Goal: Use online tool/utility: Utilize a website feature to perform a specific function

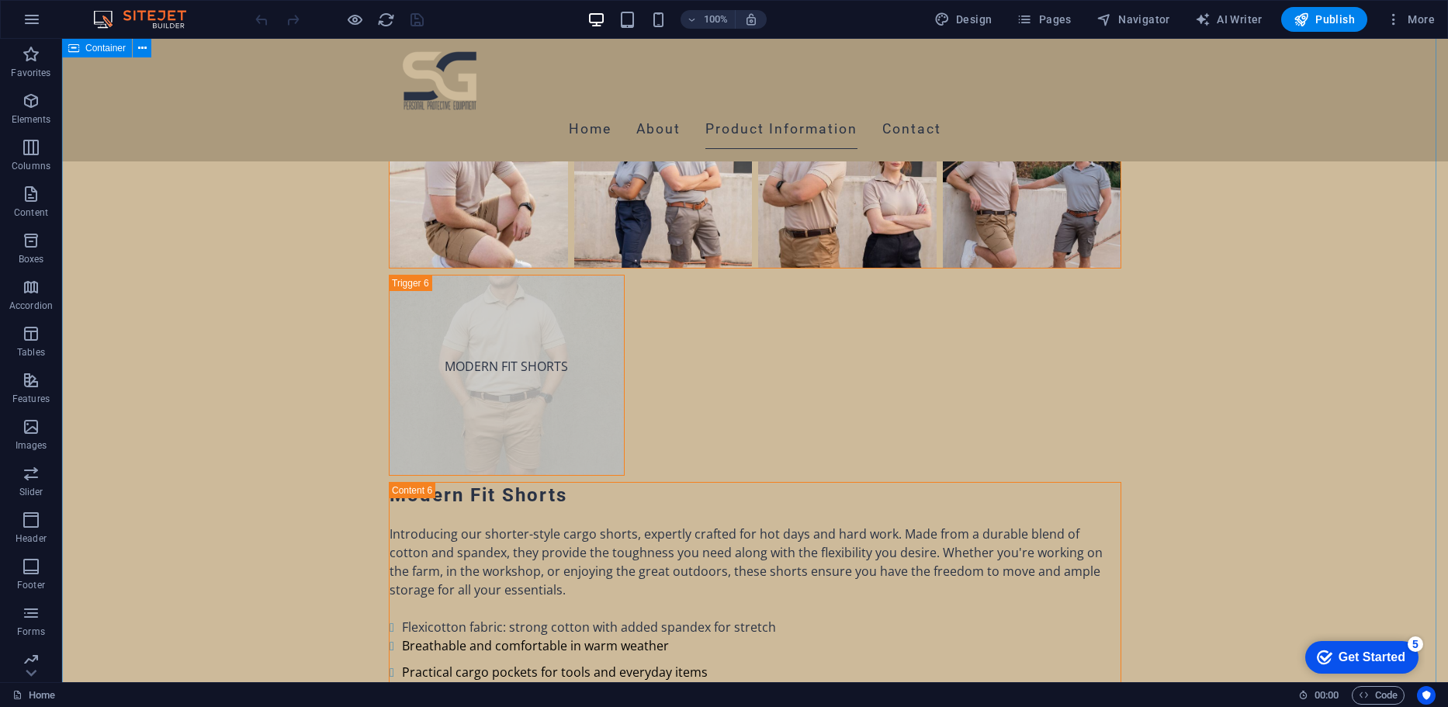
scroll to position [8550, 0]
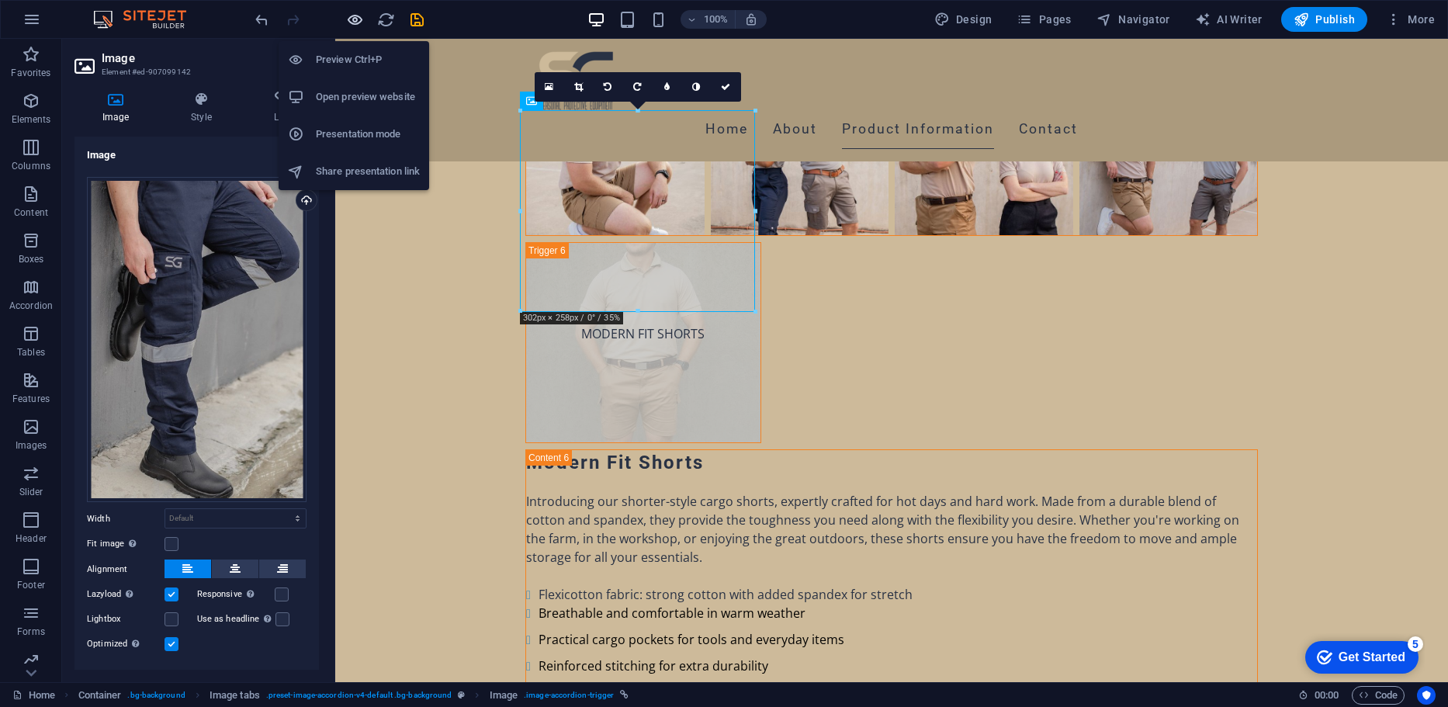
click at [360, 15] on icon "button" at bounding box center [355, 20] width 18 height 18
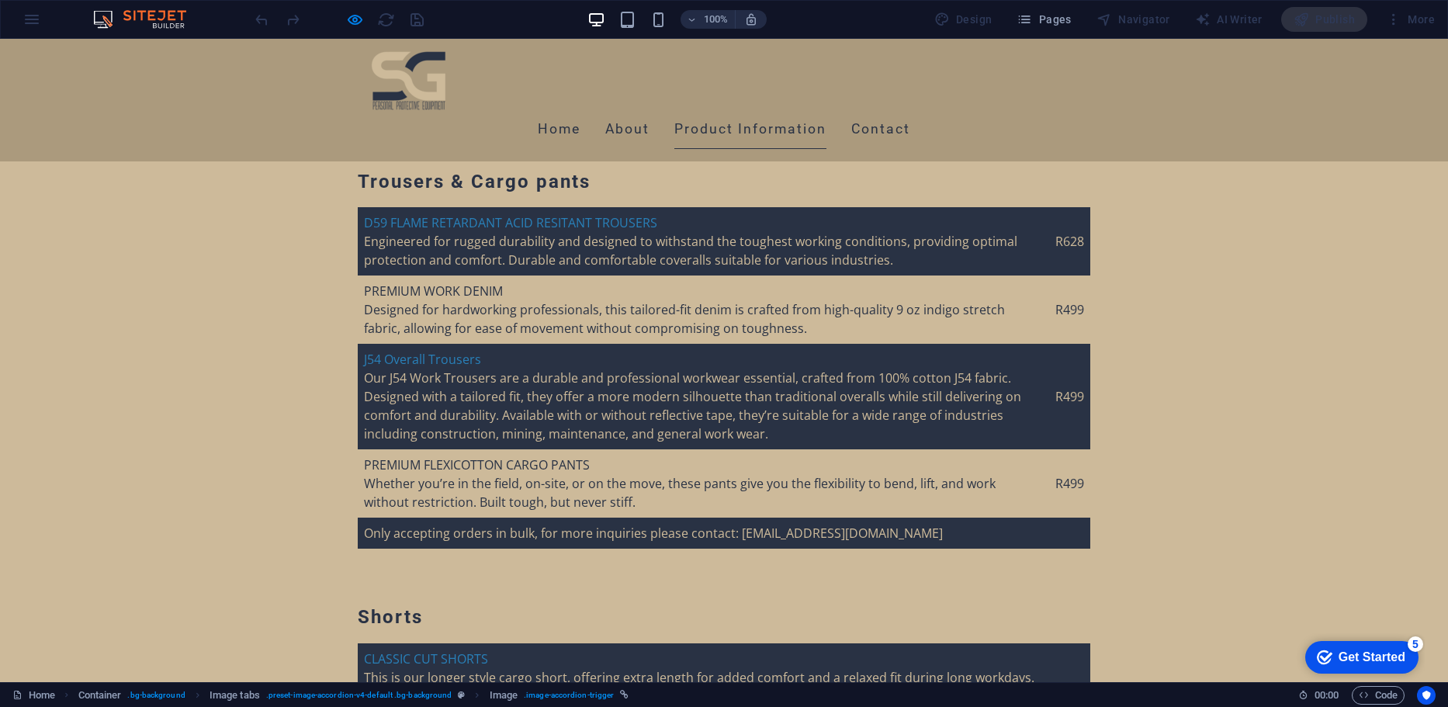
scroll to position [3600, 0]
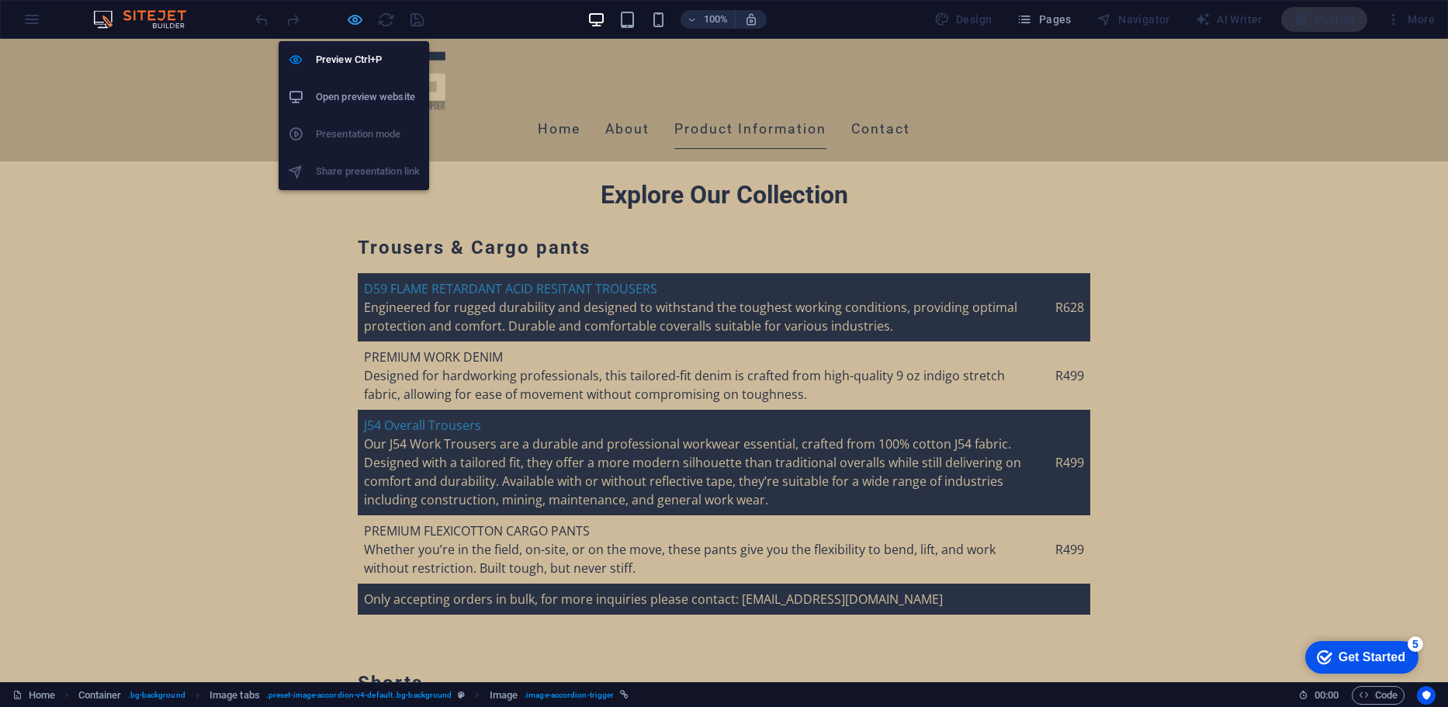
click at [352, 12] on icon "button" at bounding box center [355, 20] width 18 height 18
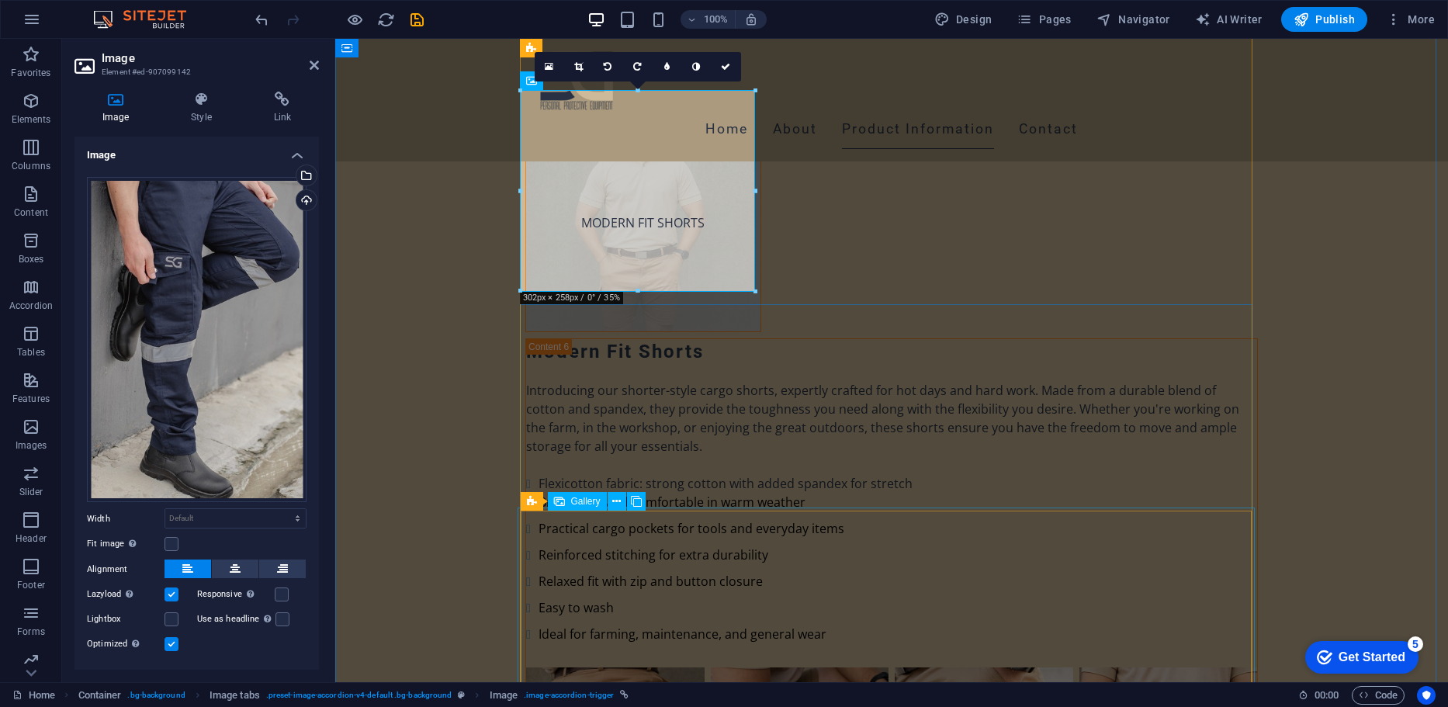
scroll to position [8767, 0]
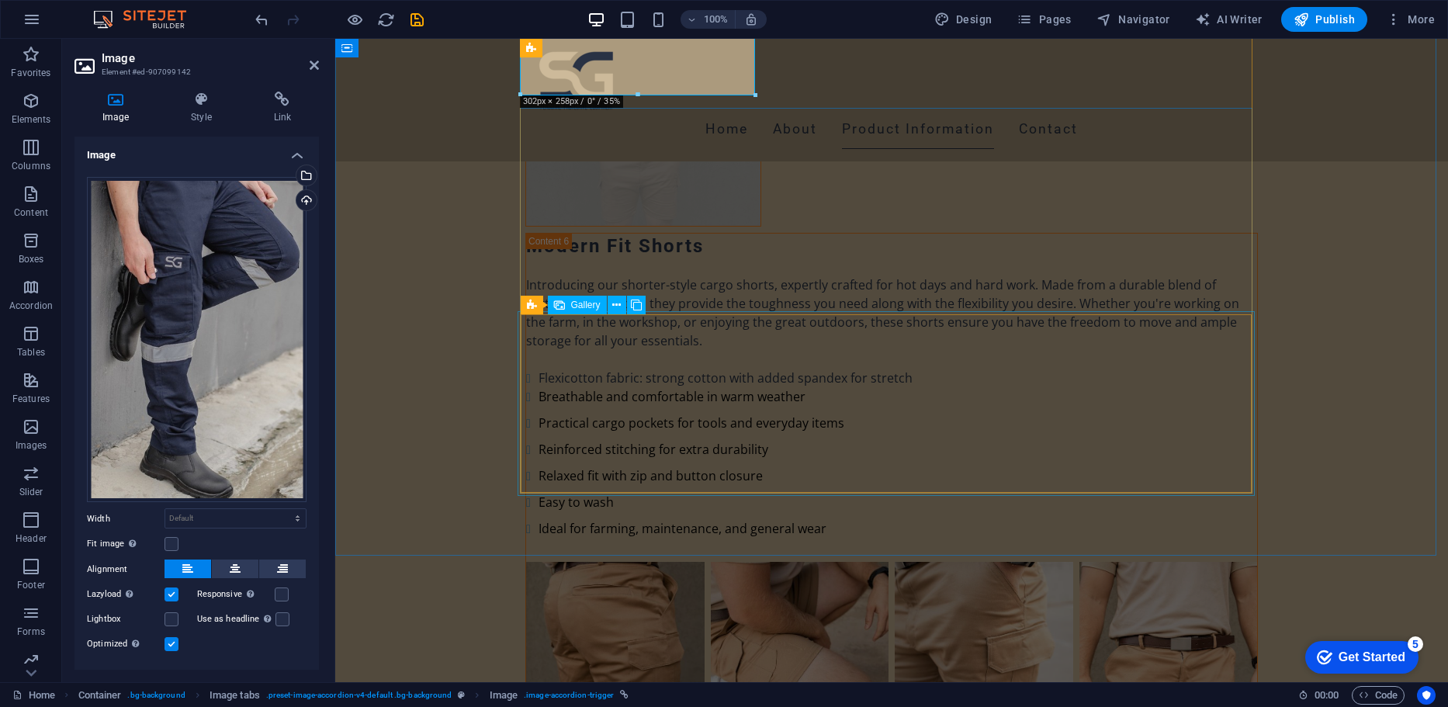
drag, startPoint x: 687, startPoint y: 449, endPoint x: 962, endPoint y: 449, distance: 274.7
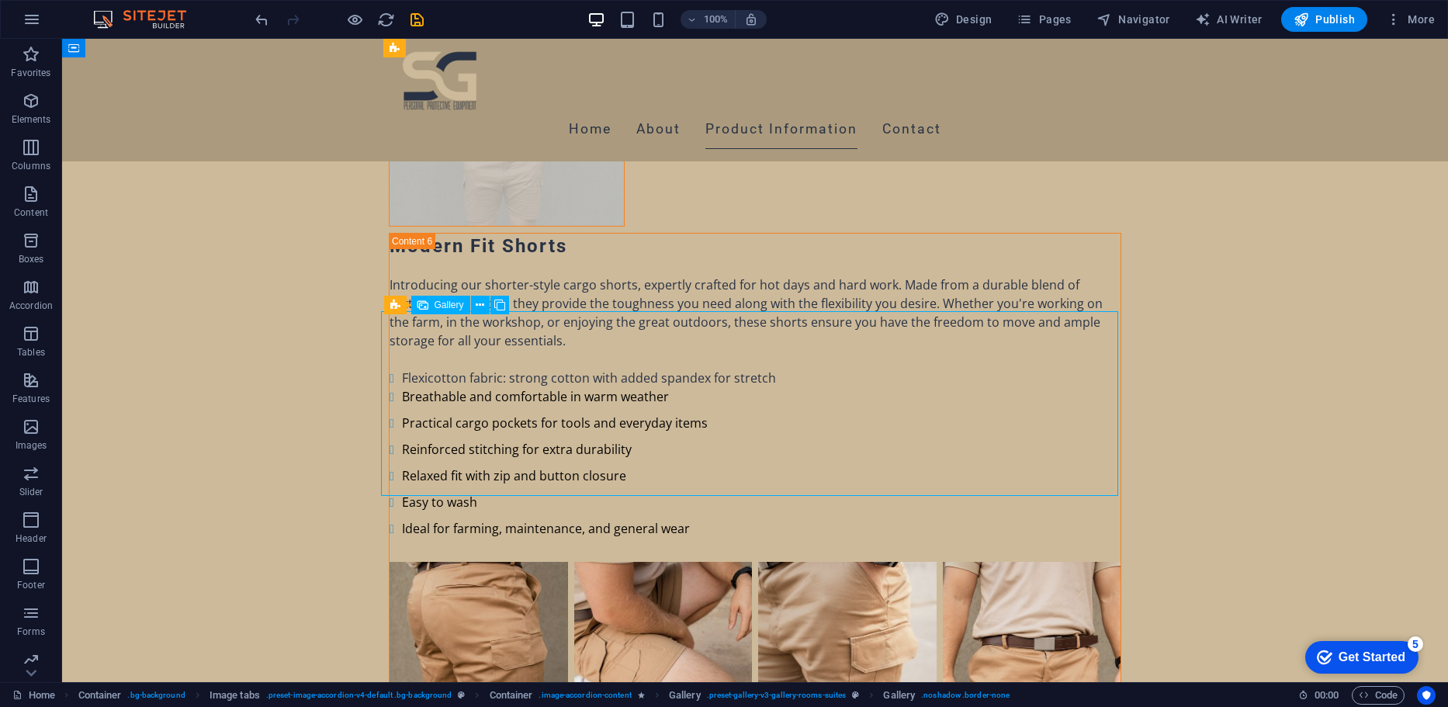
select select "4"
select select "px"
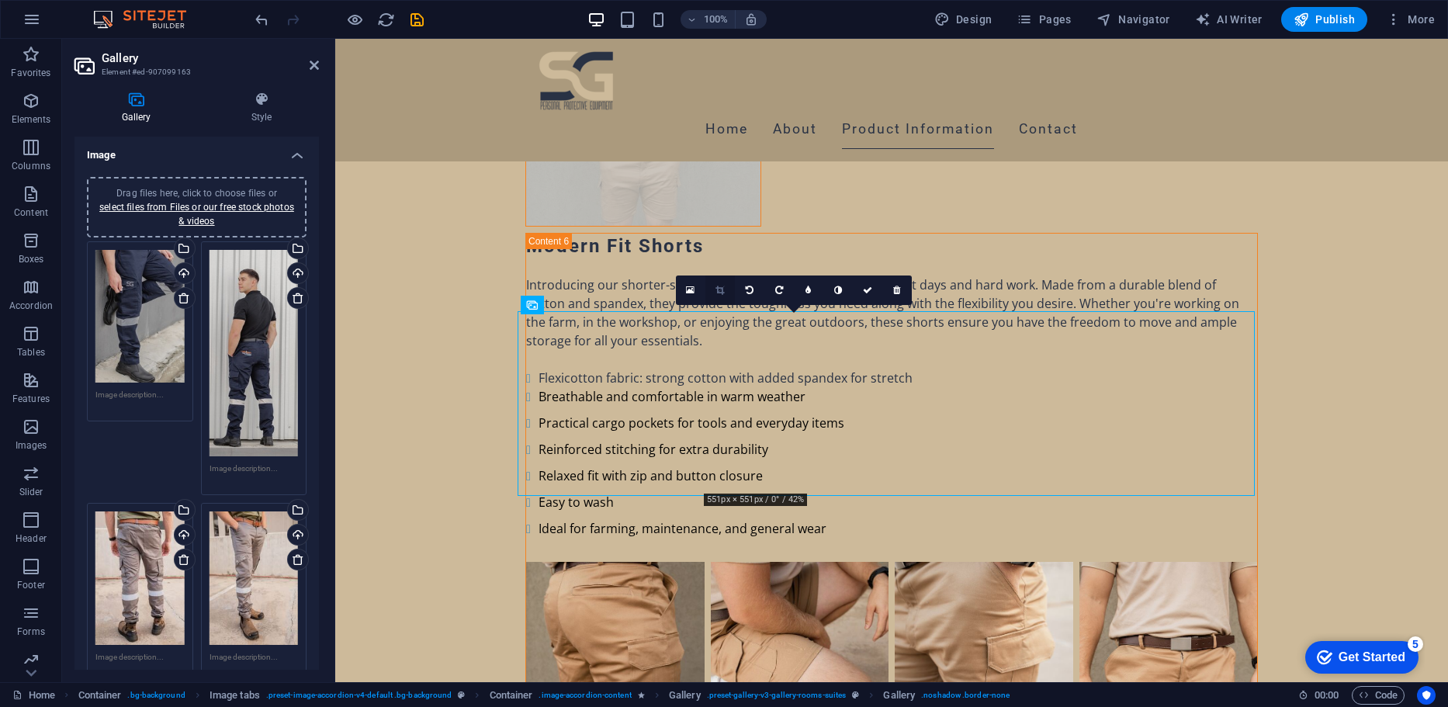
click at [728, 287] on link at bounding box center [719, 290] width 29 height 29
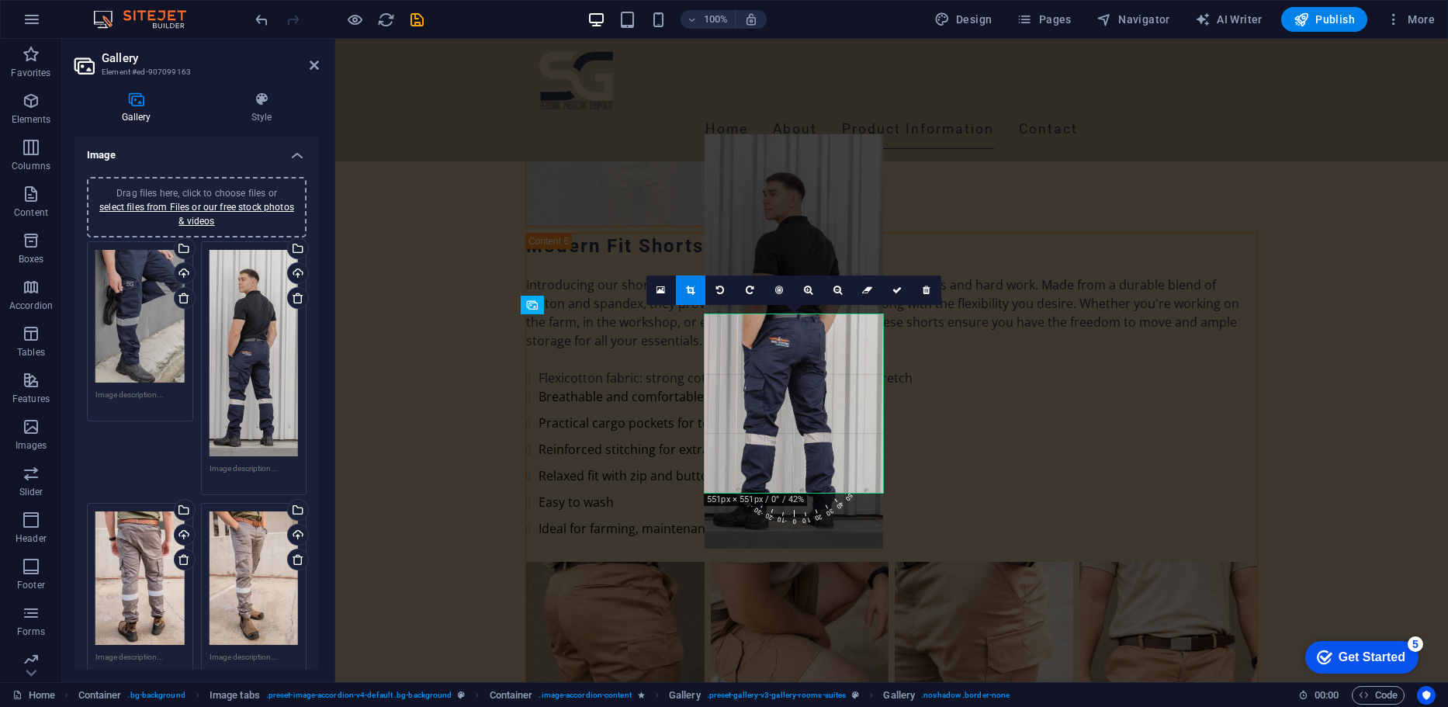
drag, startPoint x: 785, startPoint y: 421, endPoint x: 783, endPoint y: 241, distance: 180.1
click at [783, 241] on div at bounding box center [794, 341] width 179 height 414
click at [894, 286] on icon at bounding box center [897, 290] width 9 height 9
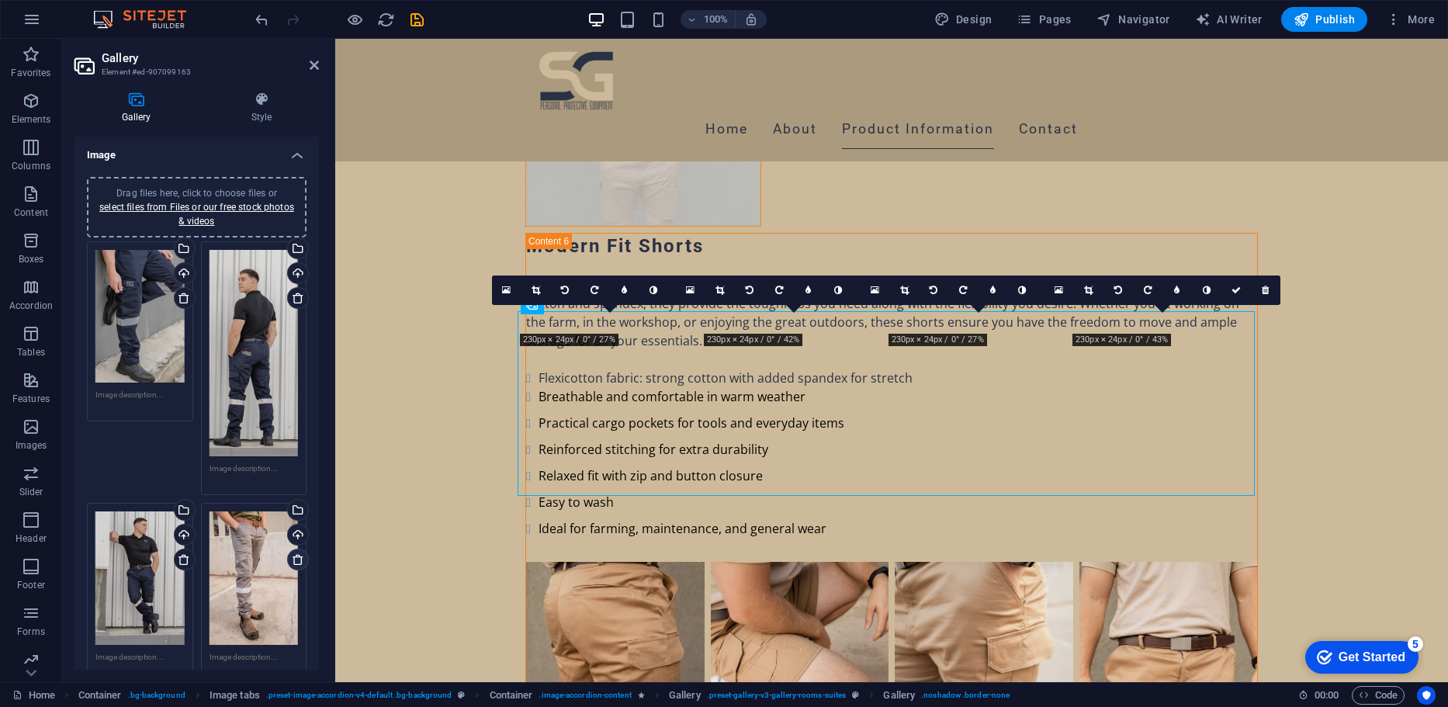
click at [299, 553] on icon at bounding box center [298, 559] width 12 height 12
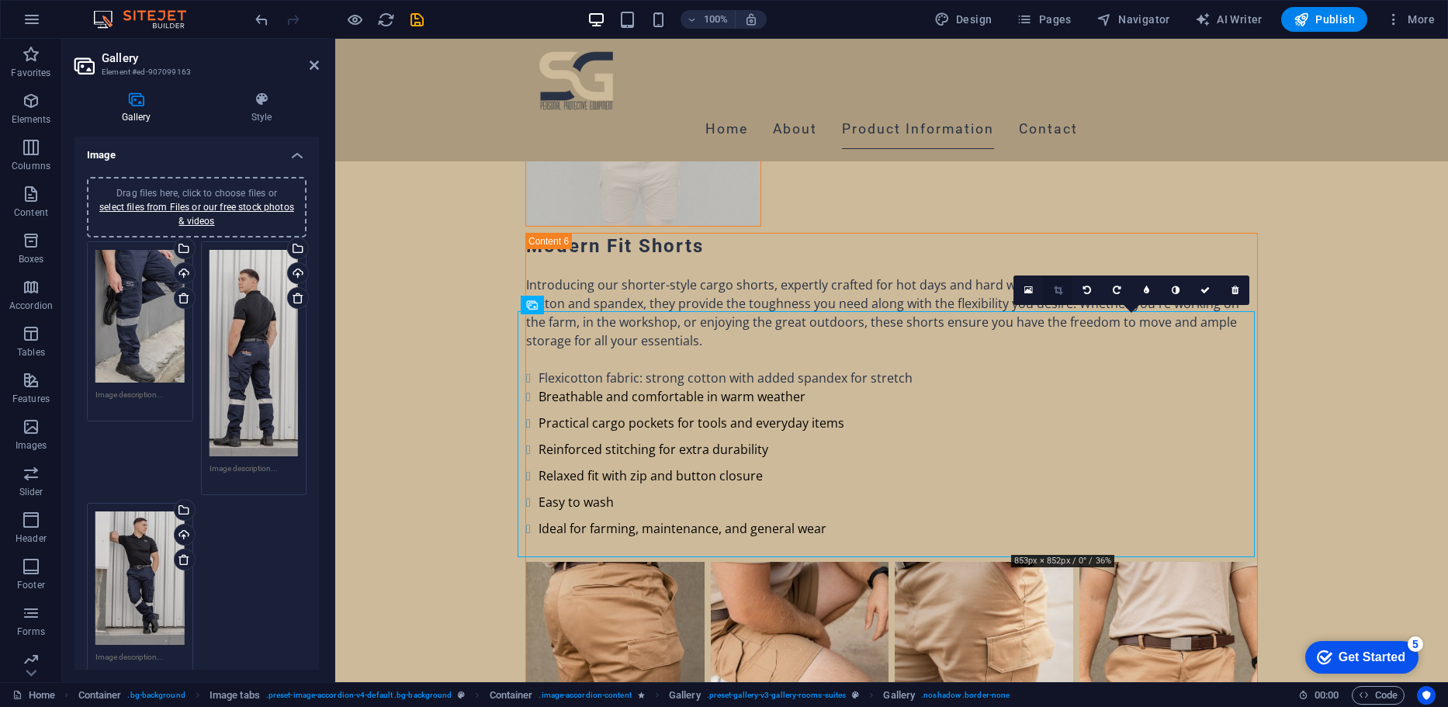
click at [1069, 289] on link at bounding box center [1057, 290] width 29 height 29
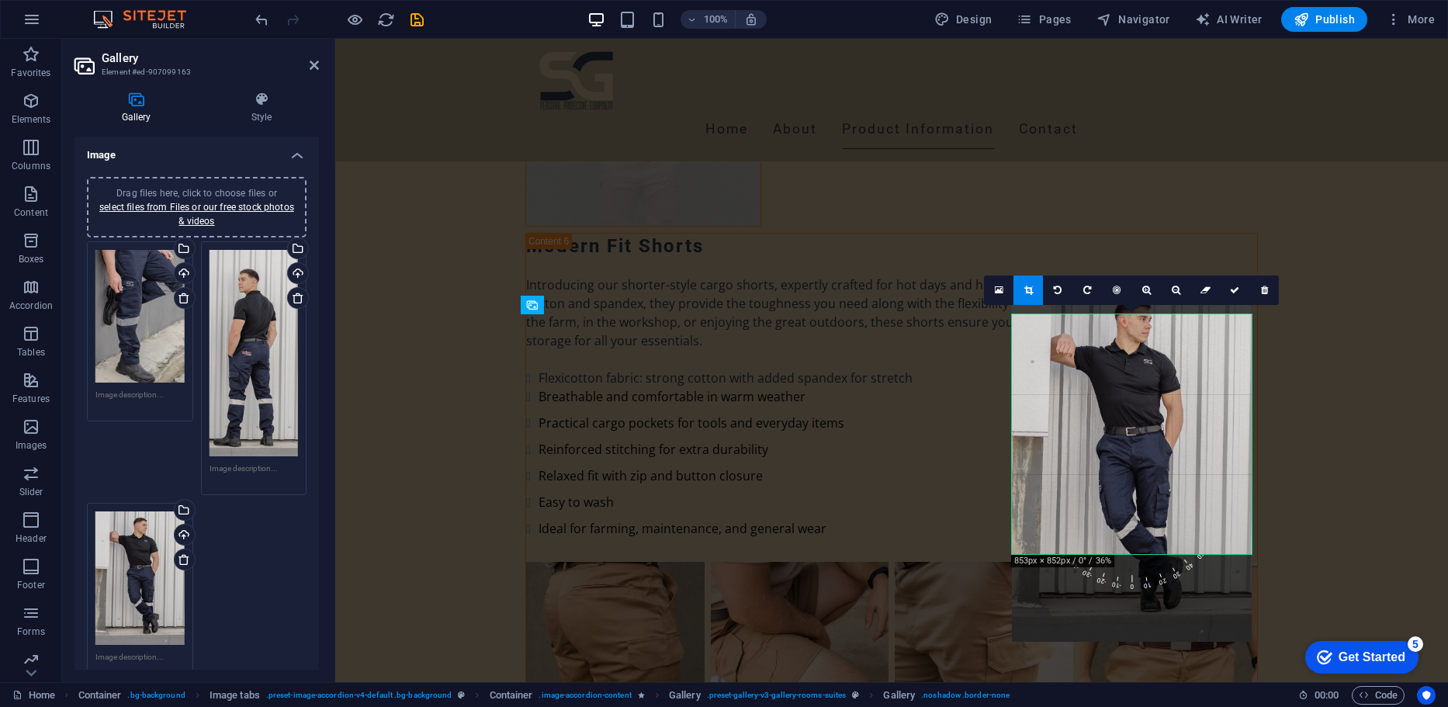
drag, startPoint x: 1125, startPoint y: 440, endPoint x: 1123, endPoint y: 407, distance: 32.7
click at [1123, 407] on div at bounding box center [1132, 462] width 240 height 360
click at [1232, 293] on icon at bounding box center [1234, 290] width 9 height 9
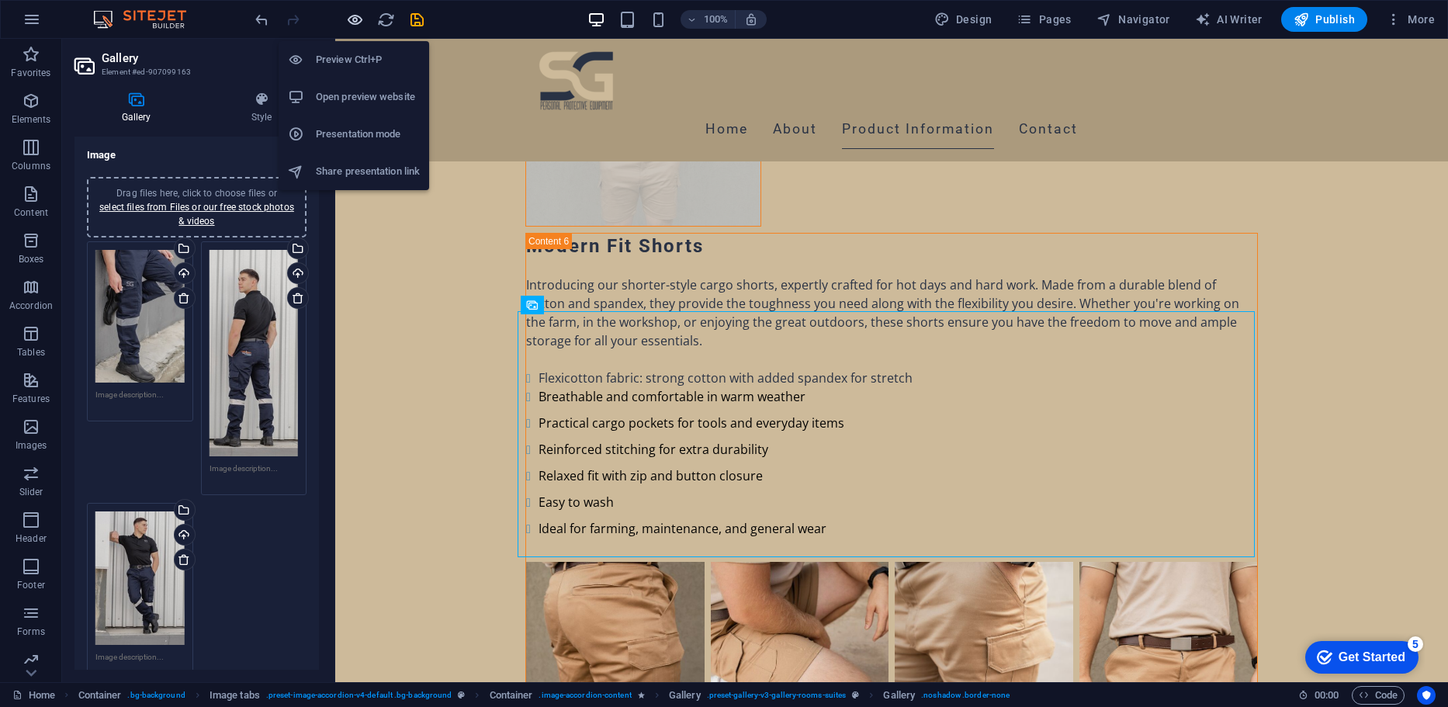
click at [347, 19] on icon "button" at bounding box center [355, 20] width 18 height 18
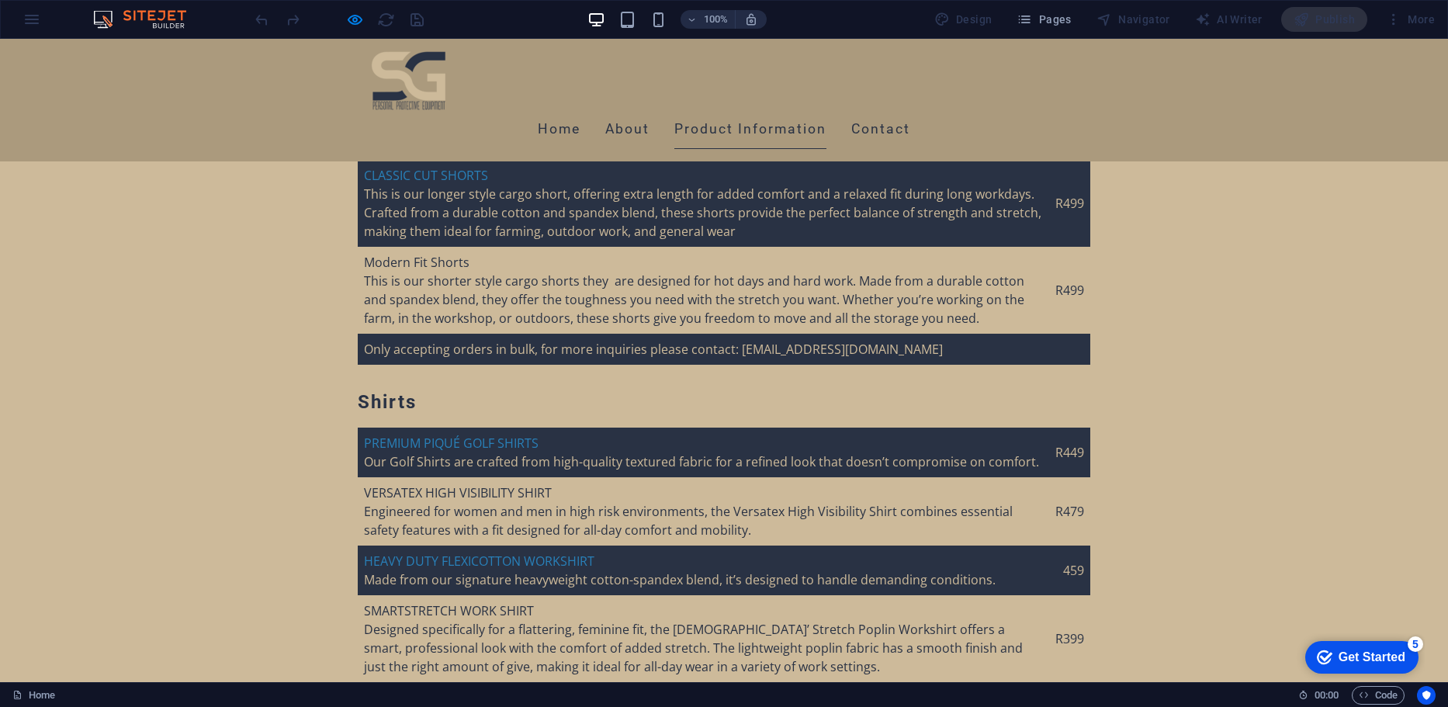
drag, startPoint x: 1169, startPoint y: 304, endPoint x: 1166, endPoint y: 292, distance: 12.8
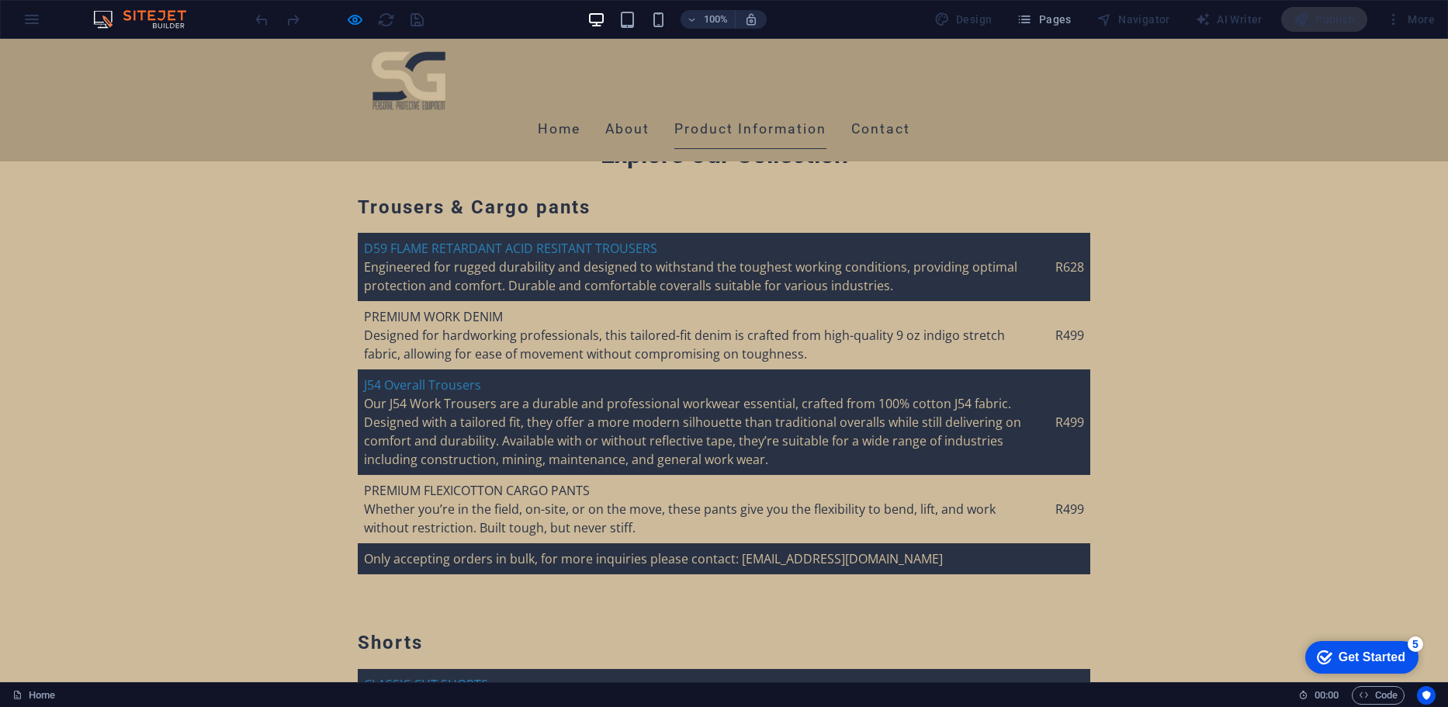
scroll to position [3633, 0]
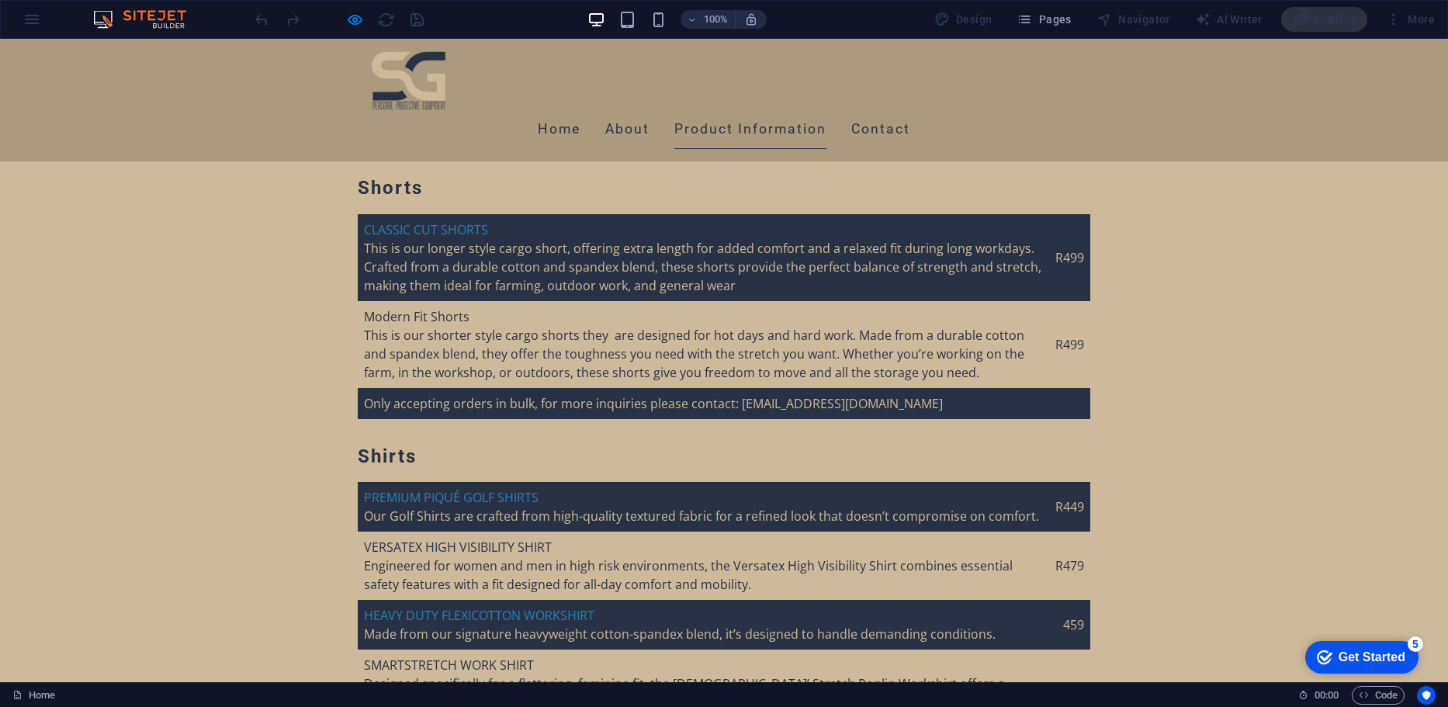
scroll to position [4094, 0]
